Goal: Participate in discussion: Engage in conversation with other users on a specific topic

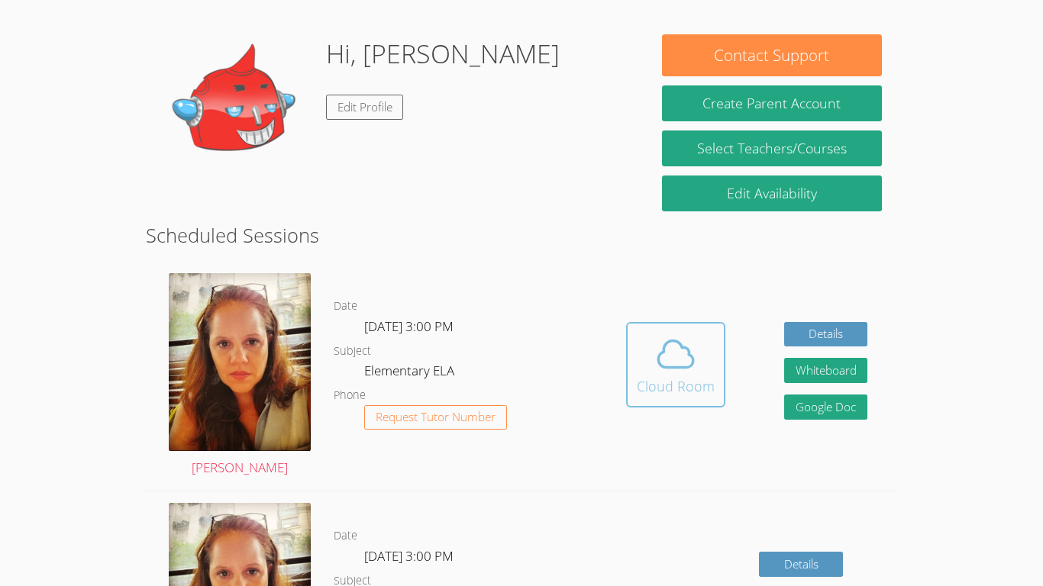
scroll to position [110, 0]
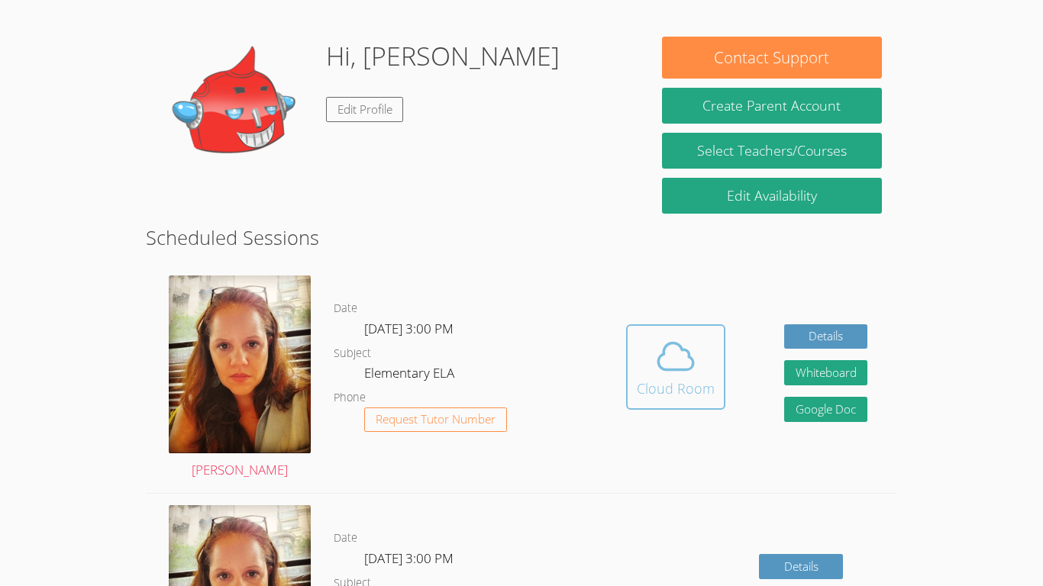
click at [644, 376] on span at bounding box center [676, 356] width 78 height 43
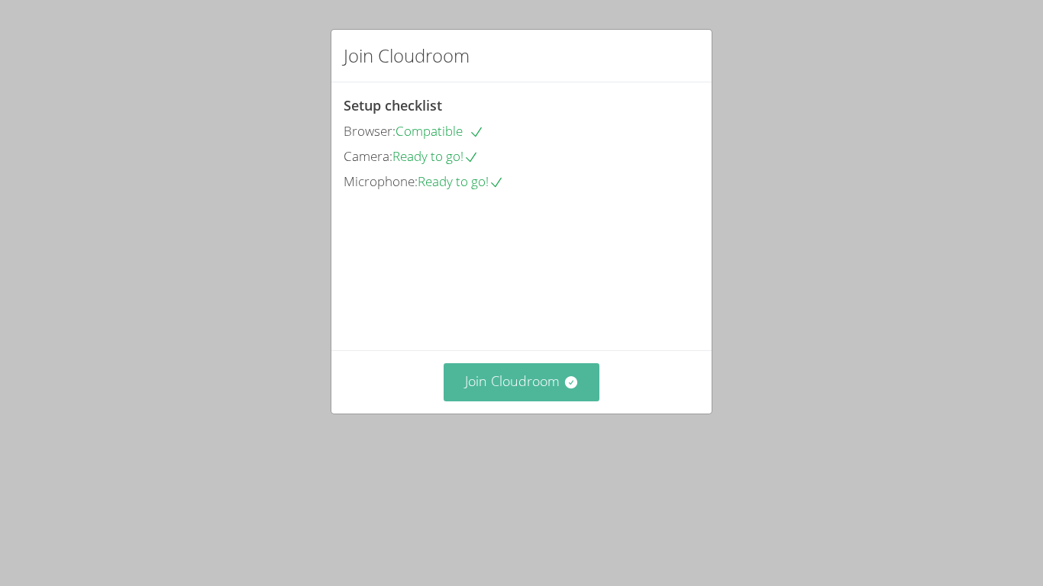
click at [534, 401] on button "Join Cloudroom" at bounding box center [521, 381] width 156 height 37
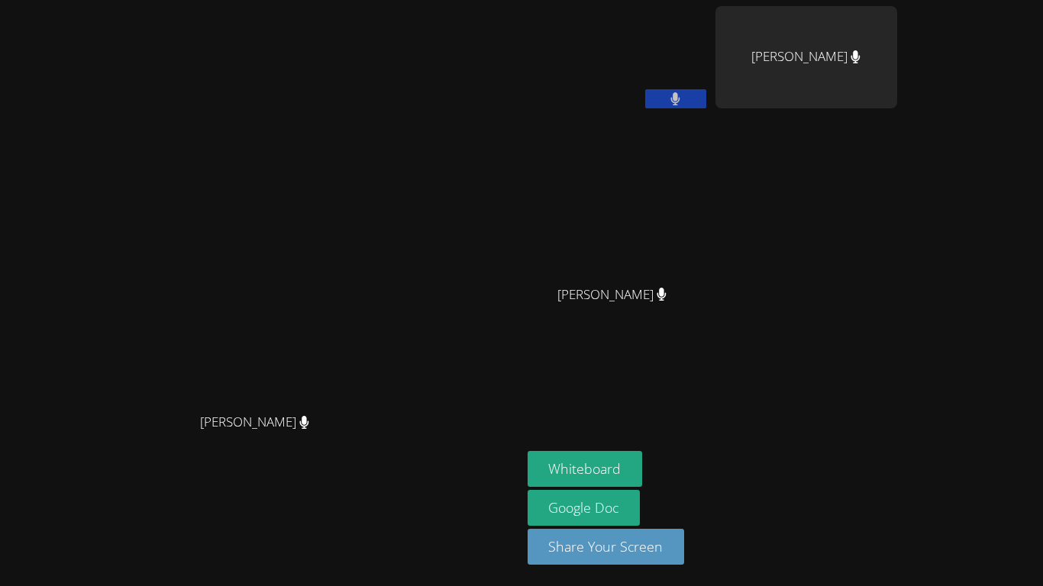
click at [706, 98] on button at bounding box center [675, 98] width 61 height 19
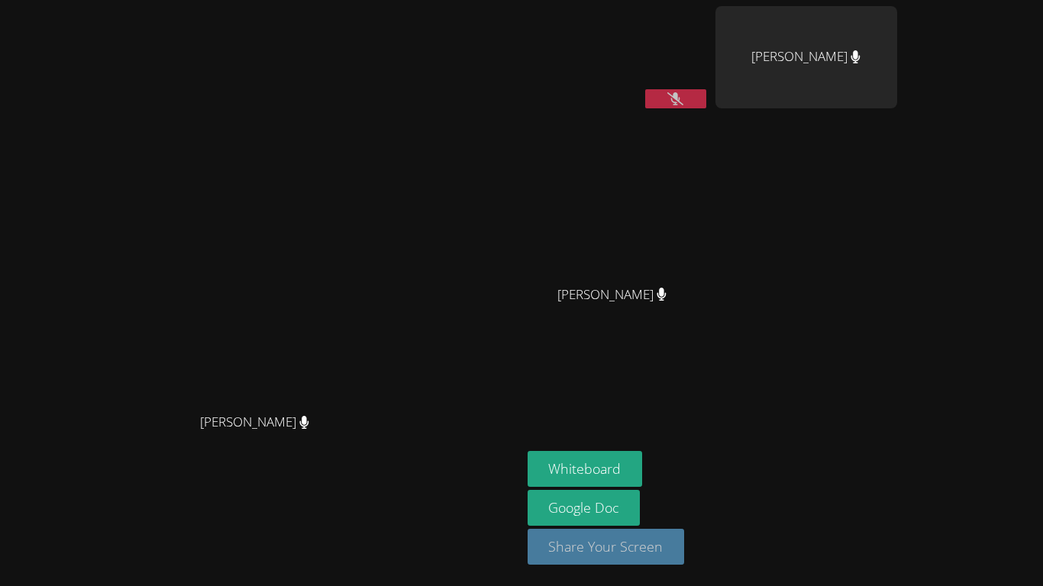
click at [685, 542] on button "Share Your Screen" at bounding box center [605, 547] width 157 height 36
click at [706, 99] on button at bounding box center [675, 98] width 61 height 19
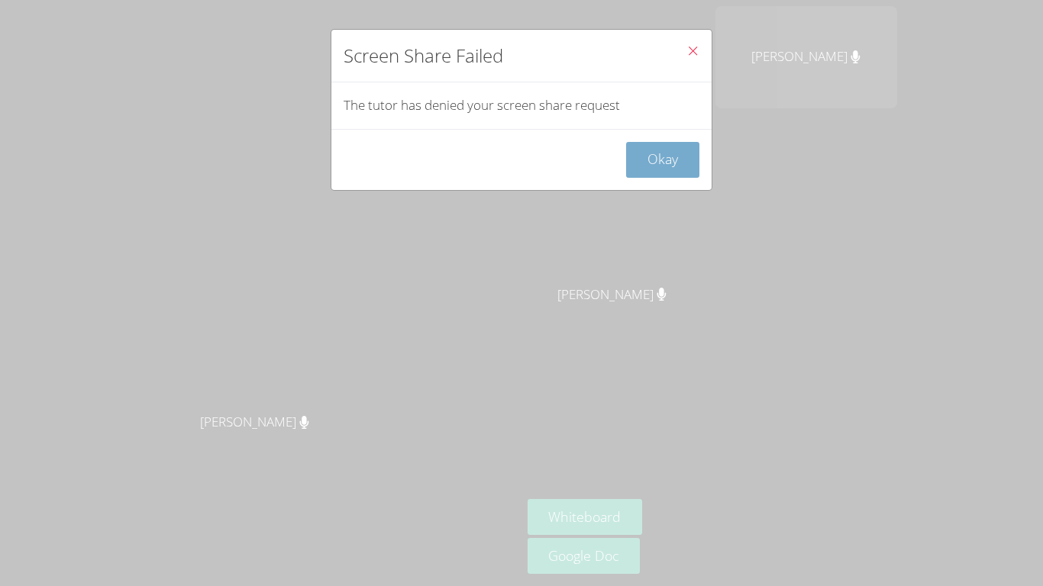
click at [658, 169] on button "Okay" at bounding box center [662, 160] width 73 height 36
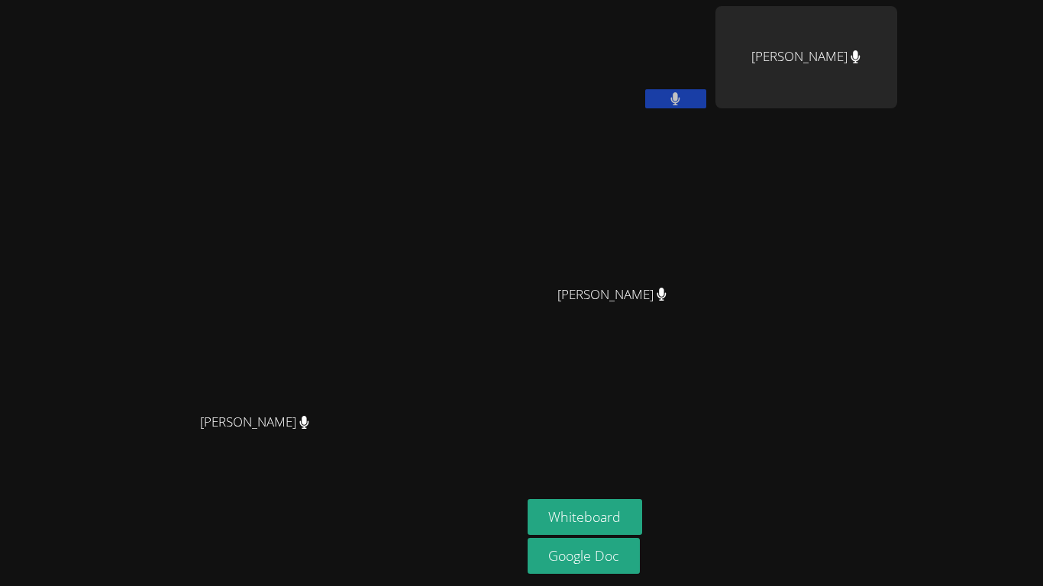
click at [706, 100] on button at bounding box center [675, 98] width 61 height 19
click at [683, 95] on icon at bounding box center [675, 98] width 16 height 13
click at [706, 98] on button at bounding box center [675, 98] width 61 height 19
click at [683, 98] on icon at bounding box center [675, 98] width 16 height 13
click at [706, 95] on button at bounding box center [675, 98] width 61 height 19
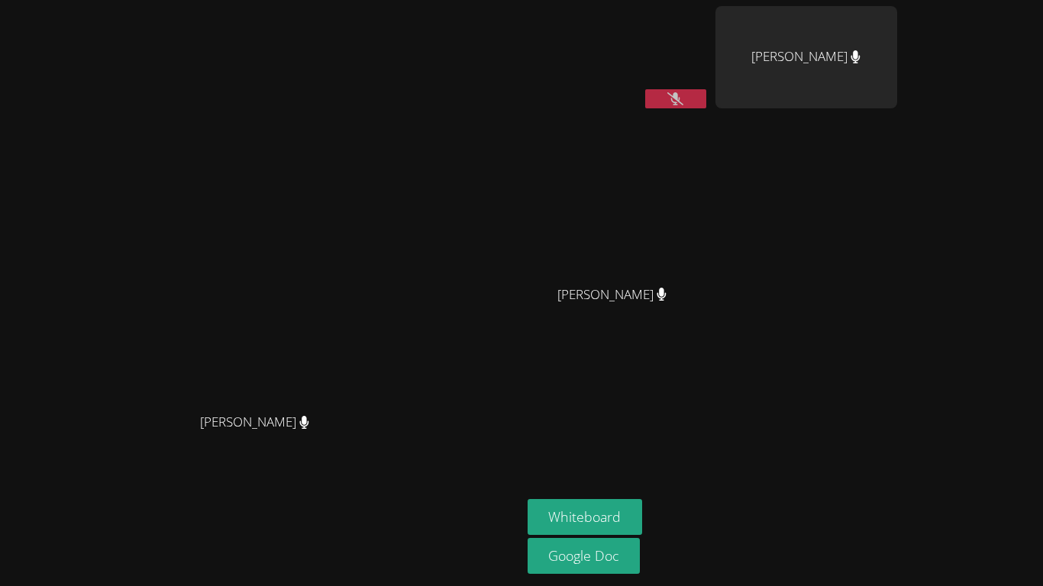
click at [706, 95] on button at bounding box center [675, 98] width 61 height 19
click at [643, 529] on button "Whiteboard" at bounding box center [584, 517] width 115 height 36
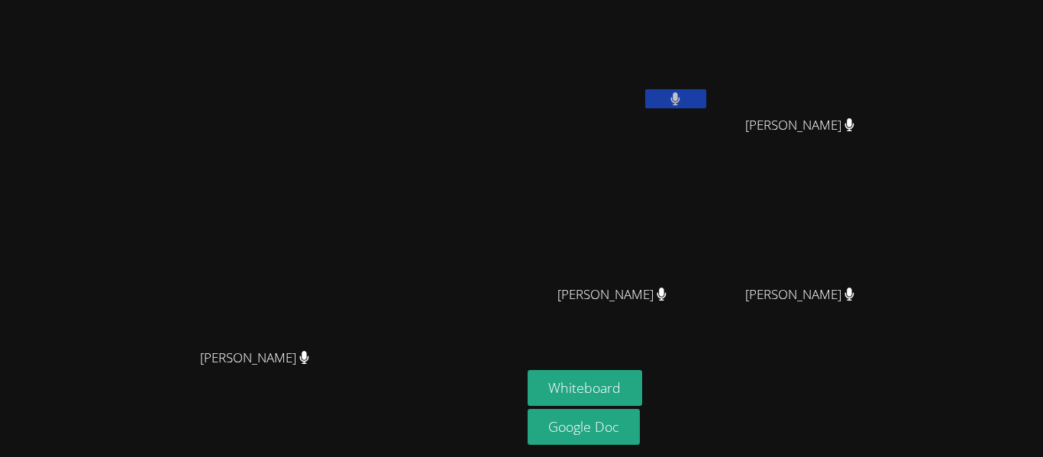
click at [706, 94] on button at bounding box center [675, 98] width 61 height 19
click at [706, 105] on button at bounding box center [675, 98] width 61 height 19
click at [680, 97] on icon at bounding box center [675, 98] width 9 height 13
click at [709, 111] on div "Myles Shaw" at bounding box center [618, 60] width 182 height 109
click at [683, 92] on icon at bounding box center [675, 98] width 16 height 13
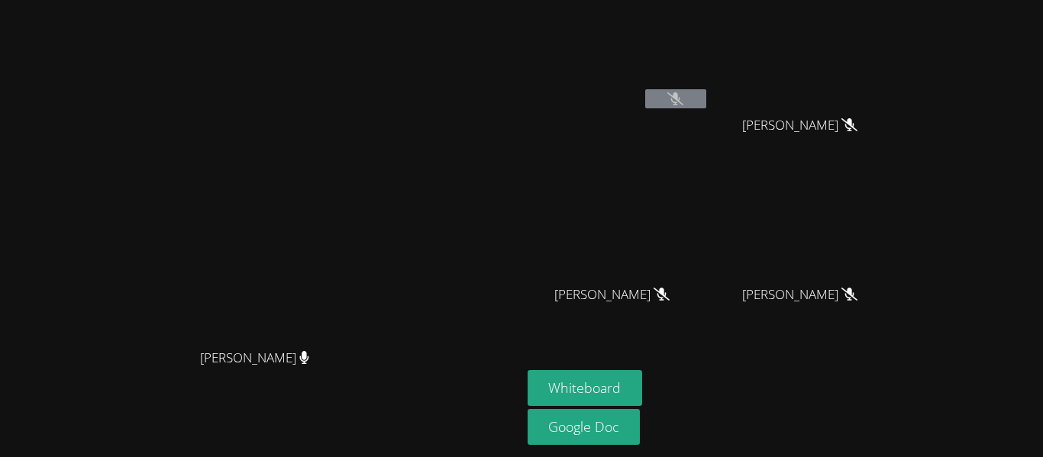
click at [683, 92] on icon at bounding box center [675, 98] width 16 height 13
click at [706, 102] on button at bounding box center [675, 98] width 61 height 19
click at [706, 104] on button at bounding box center [675, 98] width 61 height 19
click at [706, 98] on button at bounding box center [675, 98] width 61 height 19
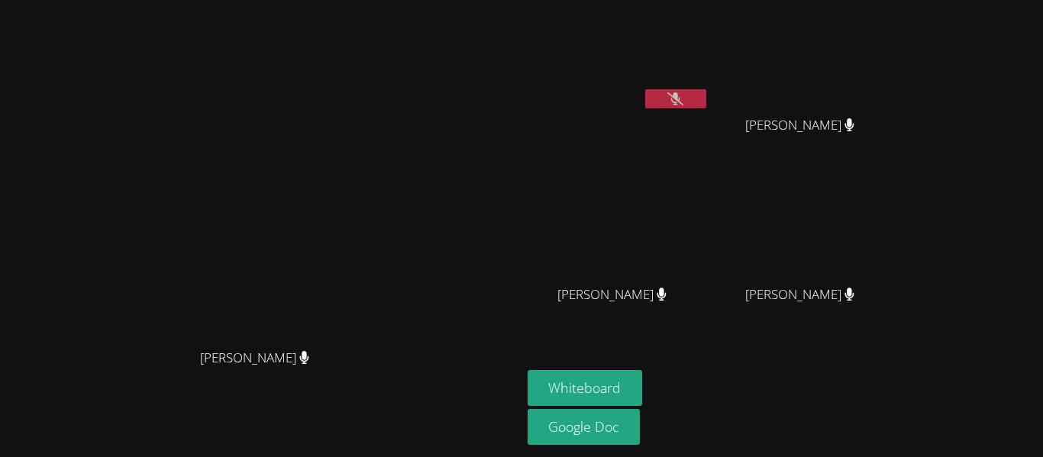
click at [706, 99] on button at bounding box center [675, 98] width 61 height 19
click at [683, 95] on icon at bounding box center [675, 98] width 16 height 13
click at [706, 100] on button at bounding box center [675, 98] width 61 height 19
click at [706, 101] on button at bounding box center [675, 98] width 61 height 19
click at [683, 103] on icon at bounding box center [675, 98] width 16 height 13
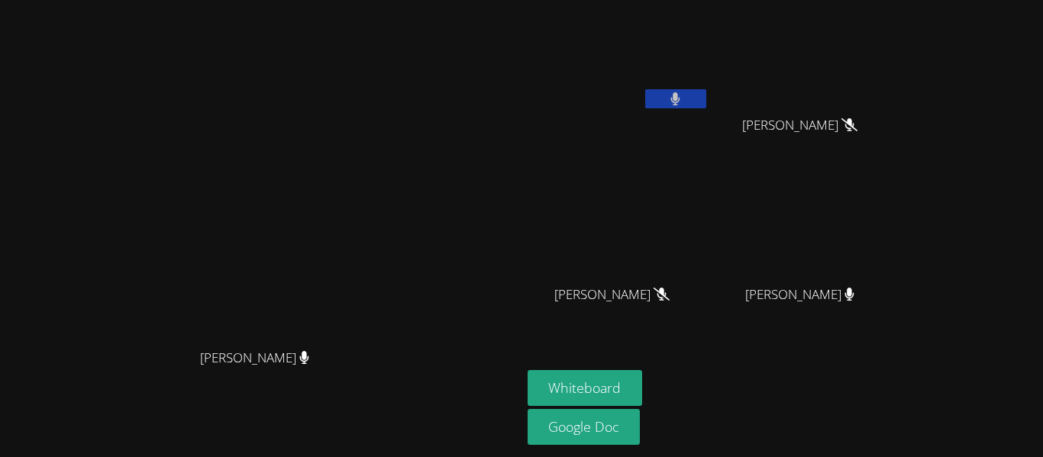
click at [706, 97] on button at bounding box center [675, 98] width 61 height 19
click at [706, 109] on div at bounding box center [675, 100] width 61 height 23
click at [706, 103] on button at bounding box center [675, 98] width 61 height 19
click at [706, 102] on button at bounding box center [675, 98] width 61 height 19
click at [706, 94] on button at bounding box center [675, 98] width 61 height 19
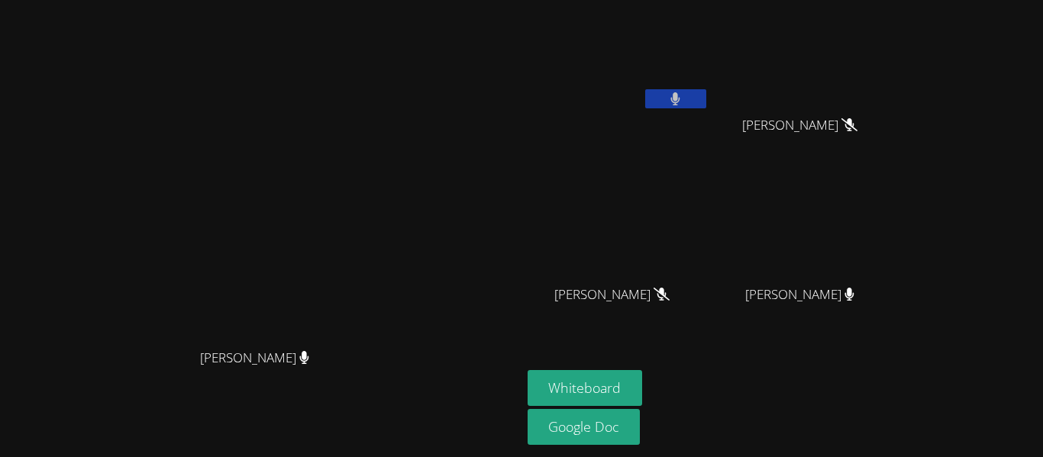
click at [706, 98] on button at bounding box center [675, 98] width 61 height 19
click at [706, 106] on button at bounding box center [675, 98] width 61 height 19
click at [680, 102] on icon at bounding box center [675, 98] width 10 height 13
click at [683, 97] on icon at bounding box center [675, 98] width 16 height 13
click at [706, 102] on button at bounding box center [675, 98] width 61 height 19
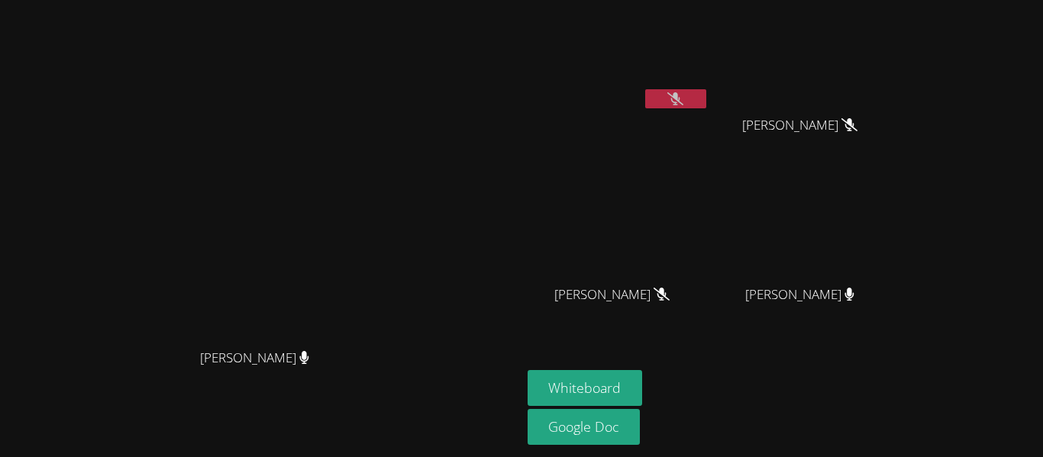
click at [706, 97] on button at bounding box center [675, 98] width 61 height 19
click at [706, 95] on button at bounding box center [675, 98] width 61 height 19
click at [706, 97] on button at bounding box center [675, 98] width 61 height 19
click at [706, 95] on button at bounding box center [675, 98] width 61 height 19
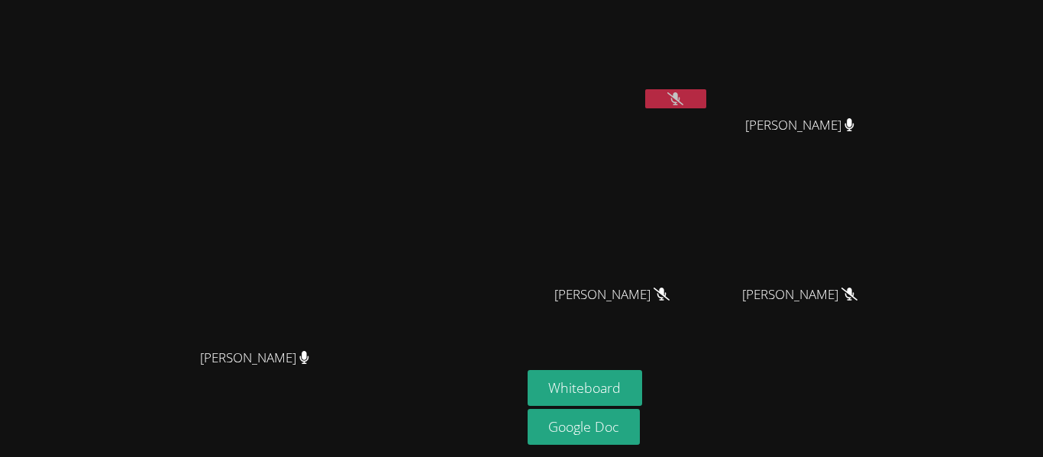
click at [683, 100] on icon at bounding box center [675, 98] width 16 height 13
click at [706, 98] on button at bounding box center [675, 98] width 61 height 19
click at [706, 99] on button at bounding box center [675, 98] width 61 height 19
click at [683, 102] on icon at bounding box center [675, 98] width 16 height 13
click at [680, 102] on icon at bounding box center [675, 98] width 10 height 13
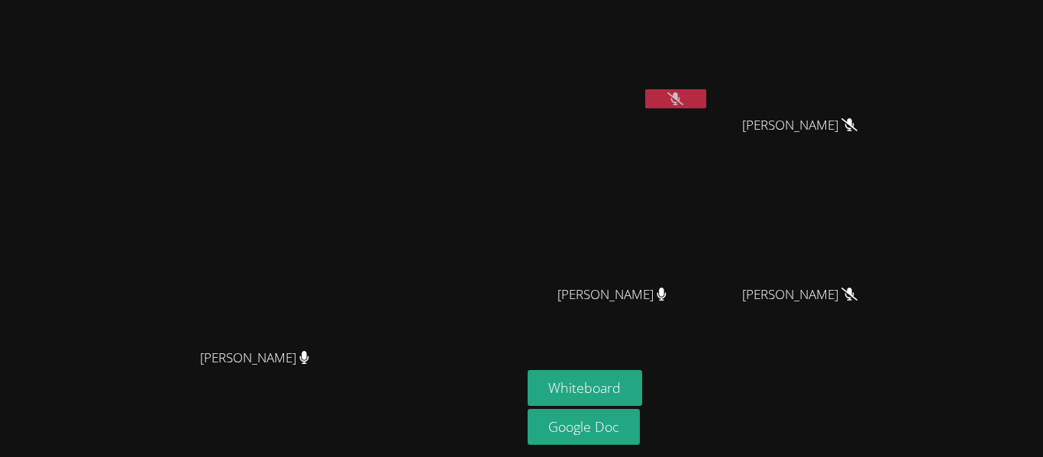
click at [683, 104] on icon at bounding box center [675, 98] width 16 height 13
click at [706, 102] on button at bounding box center [675, 98] width 61 height 19
click at [706, 103] on button at bounding box center [675, 98] width 61 height 19
click at [706, 100] on button at bounding box center [675, 98] width 61 height 19
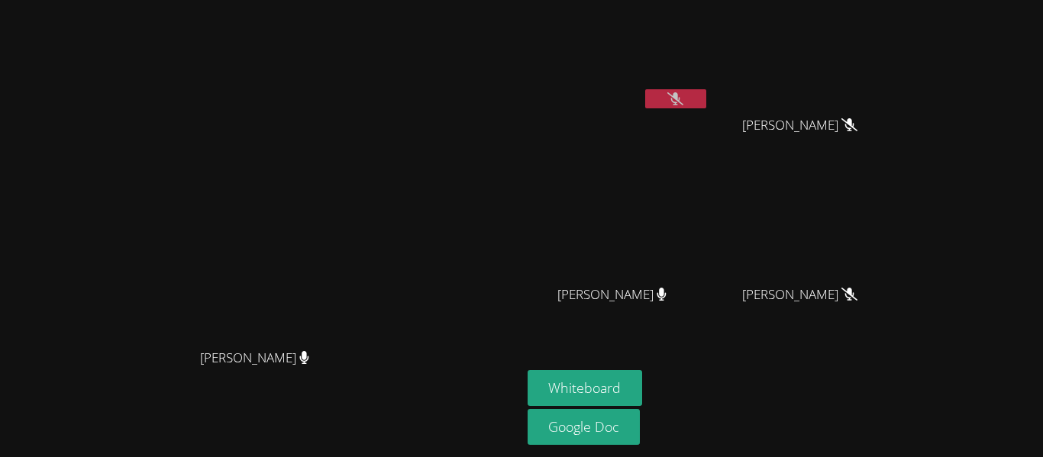
click at [683, 100] on icon at bounding box center [675, 98] width 16 height 13
click at [706, 98] on button at bounding box center [675, 98] width 61 height 19
click at [706, 97] on button at bounding box center [675, 98] width 61 height 19
click at [706, 95] on button at bounding box center [675, 98] width 61 height 19
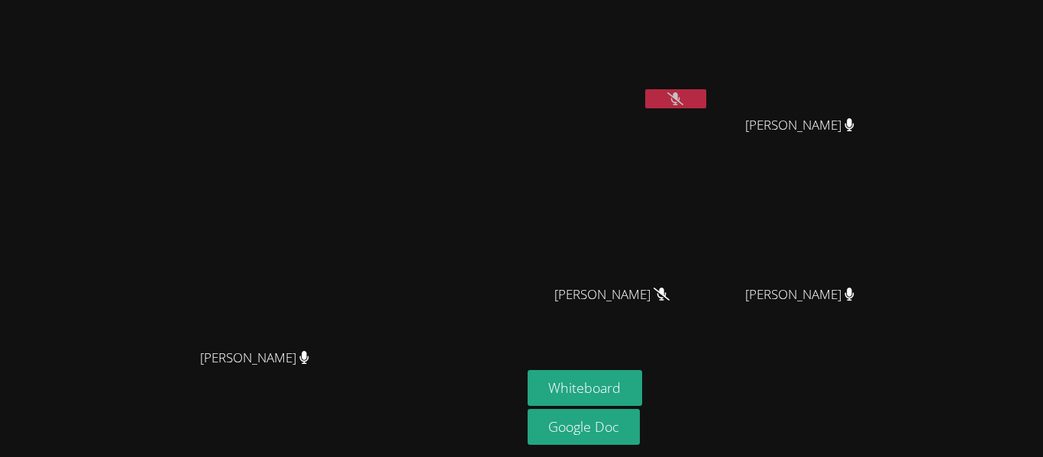
click at [706, 95] on button at bounding box center [675, 98] width 61 height 19
click at [706, 98] on button at bounding box center [675, 98] width 61 height 19
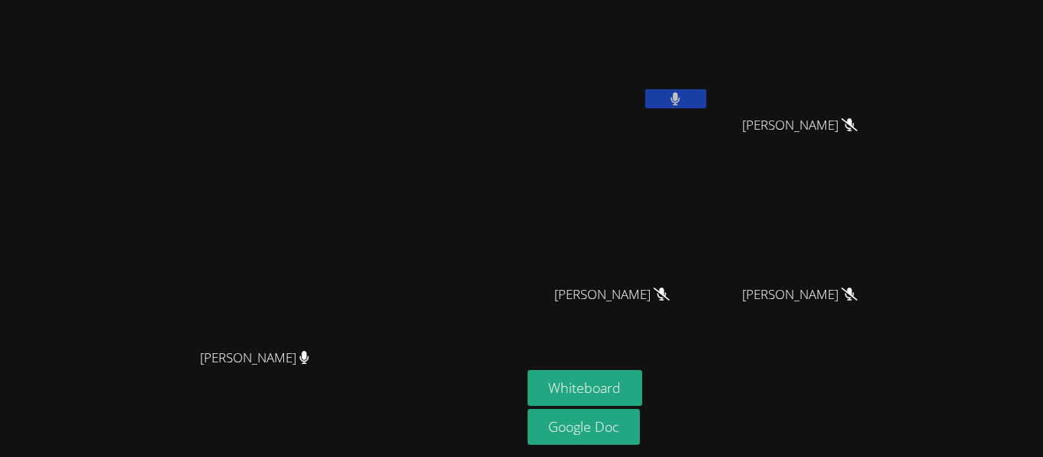
click at [706, 89] on button at bounding box center [675, 98] width 61 height 19
click at [683, 101] on icon at bounding box center [675, 98] width 16 height 13
click at [683, 104] on icon at bounding box center [675, 98] width 16 height 13
click at [706, 96] on button at bounding box center [675, 98] width 61 height 19
click at [706, 90] on button at bounding box center [675, 98] width 61 height 19
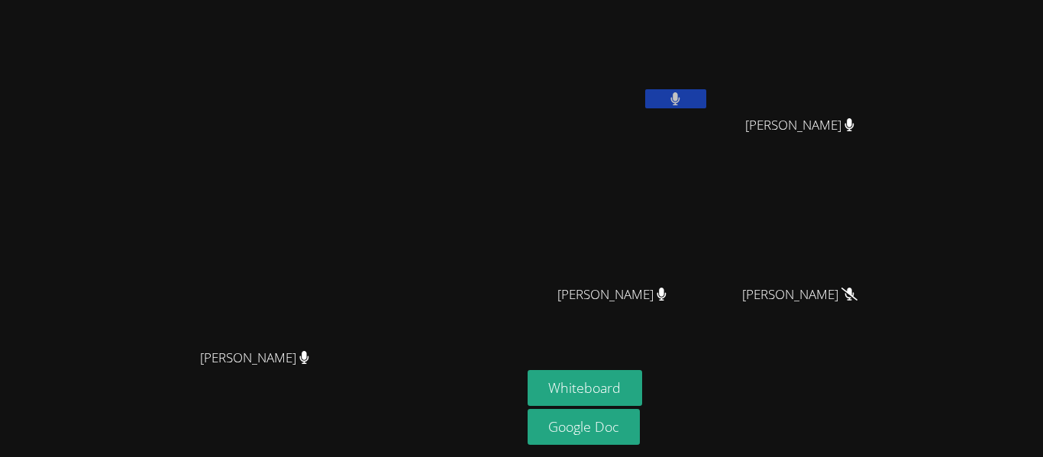
click at [706, 105] on button at bounding box center [675, 98] width 61 height 19
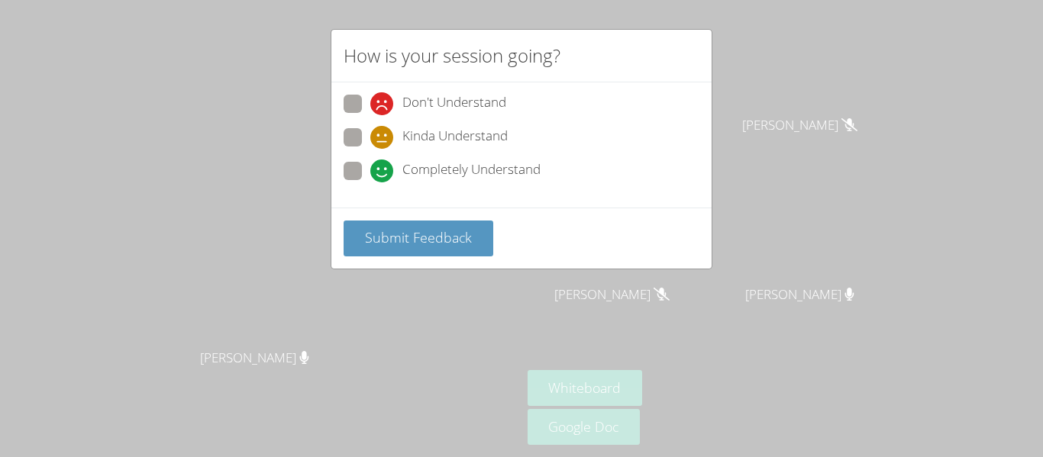
click at [370, 115] on span at bounding box center [370, 115] width 0 height 0
click at [370, 95] on input "Don't Understand" at bounding box center [376, 101] width 13 height 13
radio input "true"
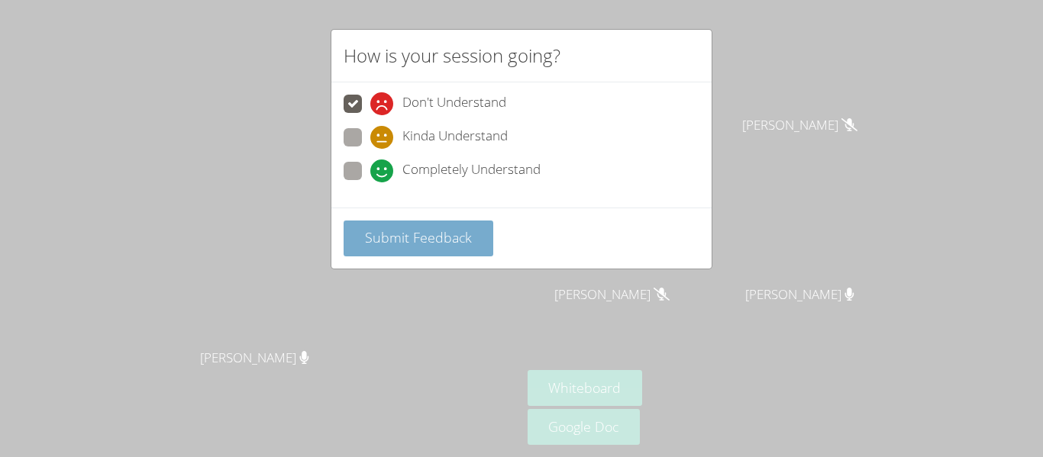
click at [423, 237] on span "Submit Feedback" at bounding box center [418, 237] width 107 height 18
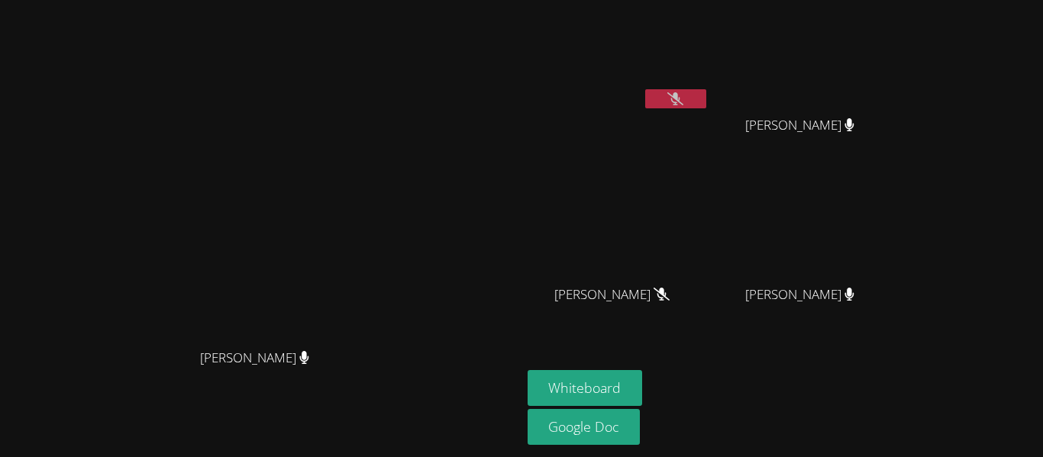
click at [709, 112] on div "Myles Shaw" at bounding box center [618, 60] width 182 height 109
click at [706, 91] on button at bounding box center [675, 98] width 61 height 19
click at [706, 89] on button at bounding box center [675, 98] width 61 height 19
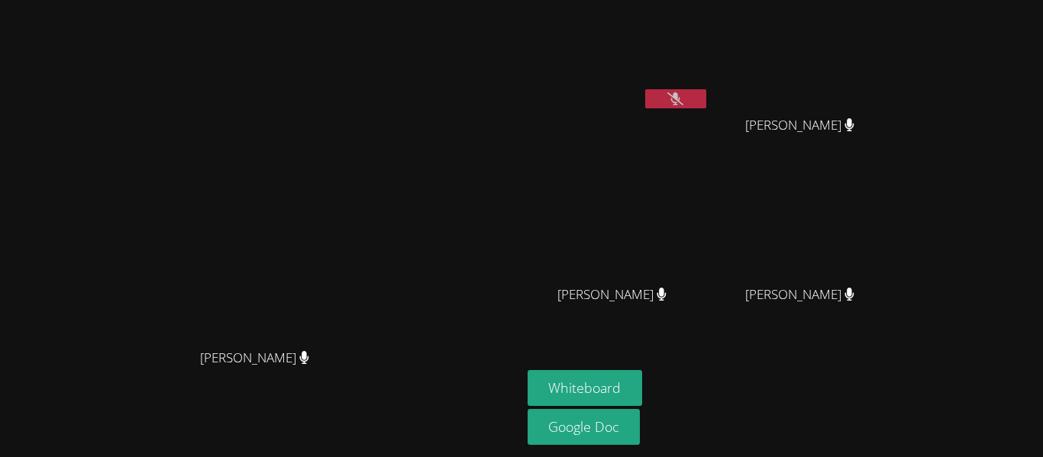
click at [683, 102] on icon at bounding box center [675, 98] width 16 height 13
click at [706, 98] on button at bounding box center [675, 98] width 61 height 19
click at [709, 63] on video at bounding box center [618, 57] width 182 height 102
click at [897, 48] on video at bounding box center [806, 57] width 182 height 102
click at [897, 200] on video at bounding box center [806, 227] width 182 height 102
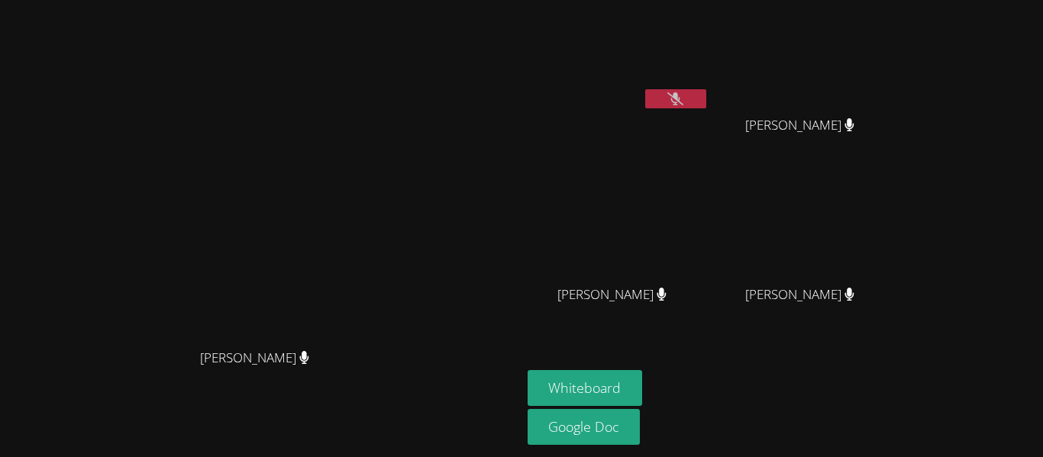
click at [897, 225] on video at bounding box center [806, 227] width 182 height 102
click at [897, 240] on video at bounding box center [806, 227] width 182 height 102
click at [897, 239] on video at bounding box center [806, 227] width 182 height 102
click at [375, 276] on video at bounding box center [260, 198] width 229 height 286
click at [375, 271] on video at bounding box center [260, 198] width 229 height 286
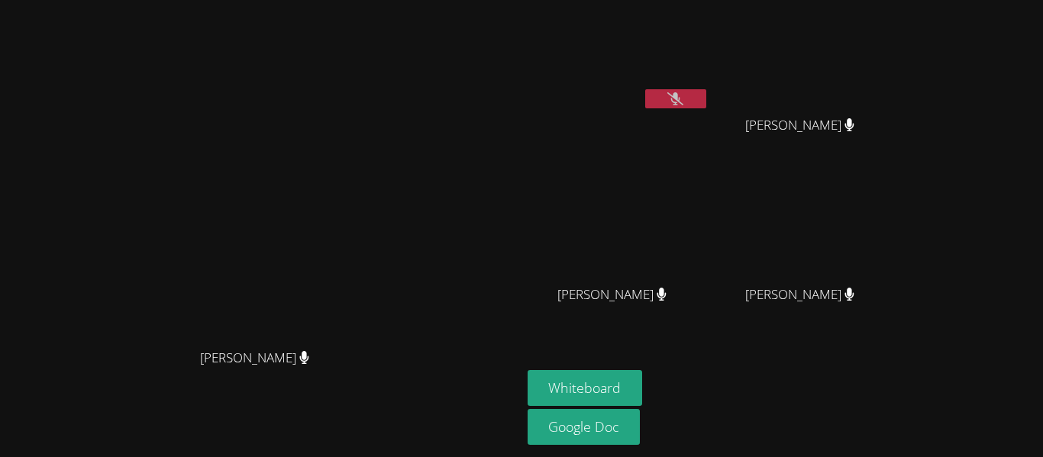
click at [683, 100] on icon at bounding box center [675, 98] width 16 height 13
click at [706, 92] on button at bounding box center [675, 98] width 61 height 19
